Goal: Task Accomplishment & Management: Use online tool/utility

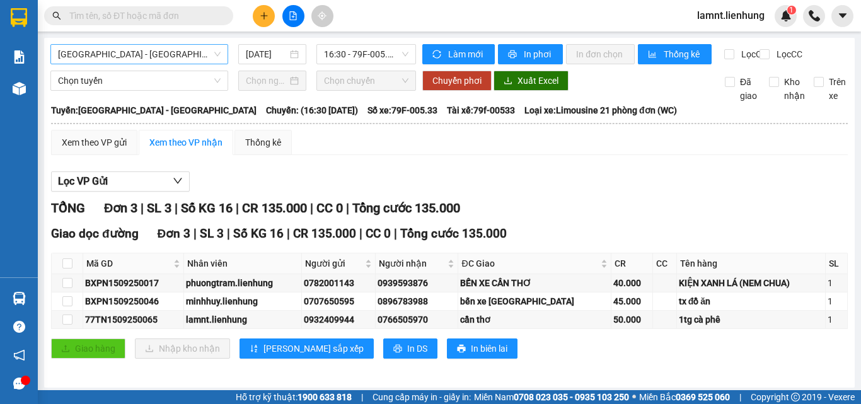
click at [209, 62] on span "[GEOGRAPHIC_DATA] - [GEOGRAPHIC_DATA]" at bounding box center [139, 54] width 163 height 19
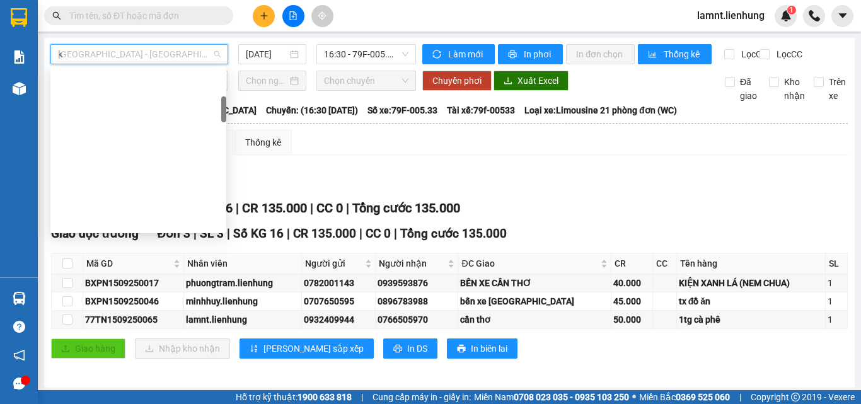
type input "ki"
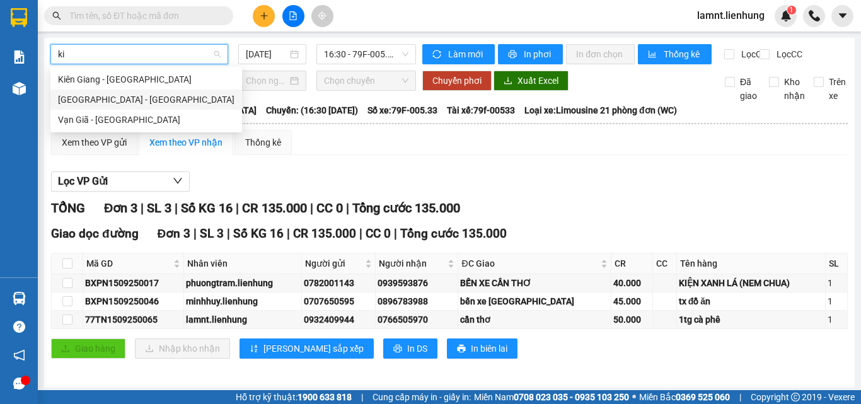
click at [132, 97] on div "[GEOGRAPHIC_DATA] - [GEOGRAPHIC_DATA]" at bounding box center [146, 100] width 176 height 14
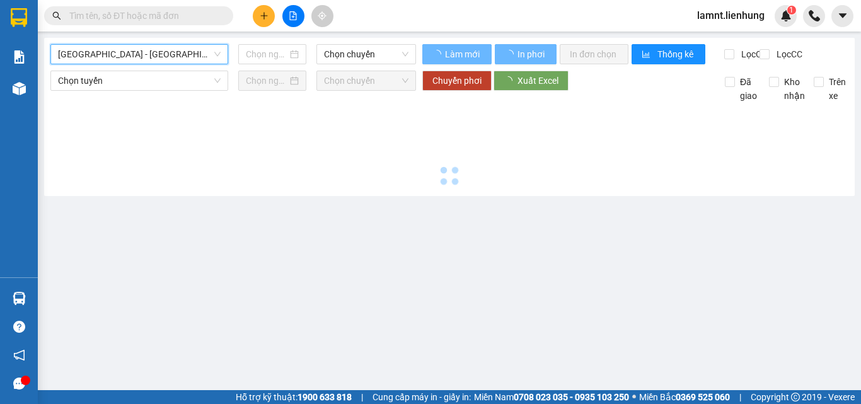
type input "[DATE]"
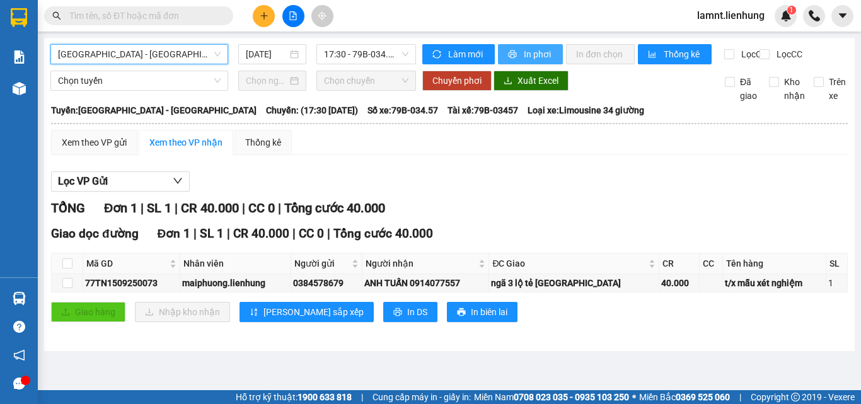
click at [533, 50] on span "In phơi" at bounding box center [538, 54] width 29 height 14
click at [134, 59] on span "[GEOGRAPHIC_DATA] - [GEOGRAPHIC_DATA]" at bounding box center [139, 54] width 163 height 19
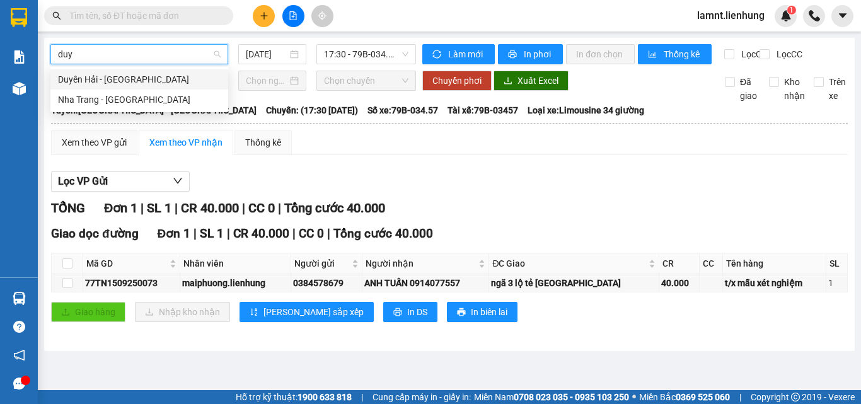
type input "duyê"
click at [149, 100] on div "Nha Trang - [GEOGRAPHIC_DATA]" at bounding box center [139, 100] width 163 height 14
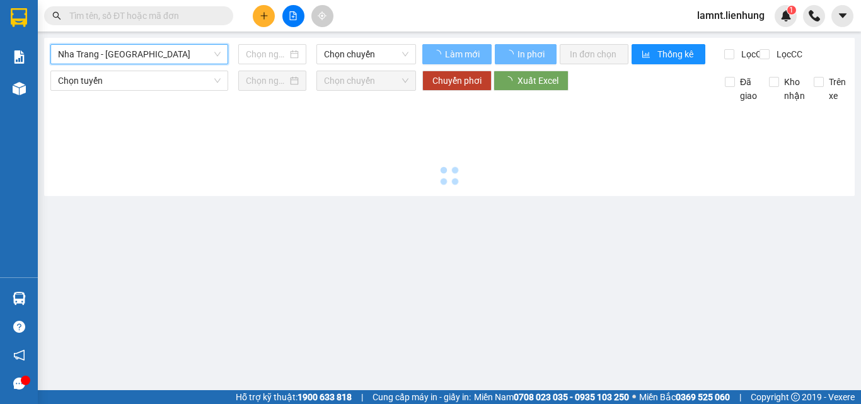
type input "[DATE]"
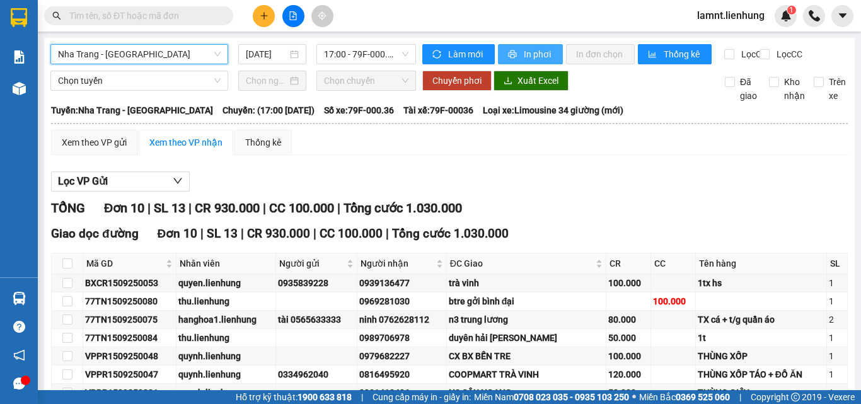
click at [524, 57] on span "In phơi" at bounding box center [538, 54] width 29 height 14
